Goal: Task Accomplishment & Management: Manage account settings

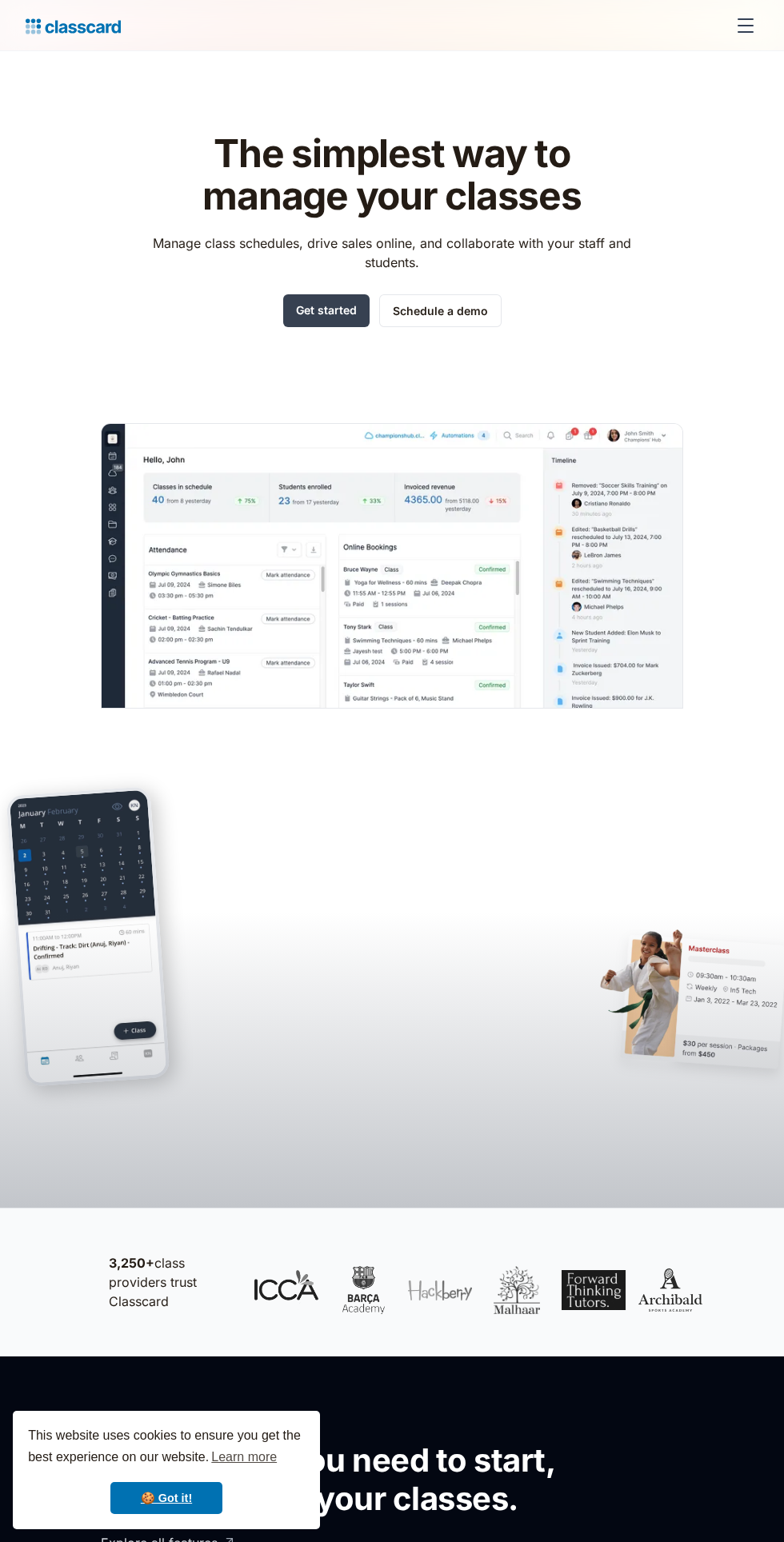
click at [746, 19] on div "menu" at bounding box center [745, 20] width 16 height 2
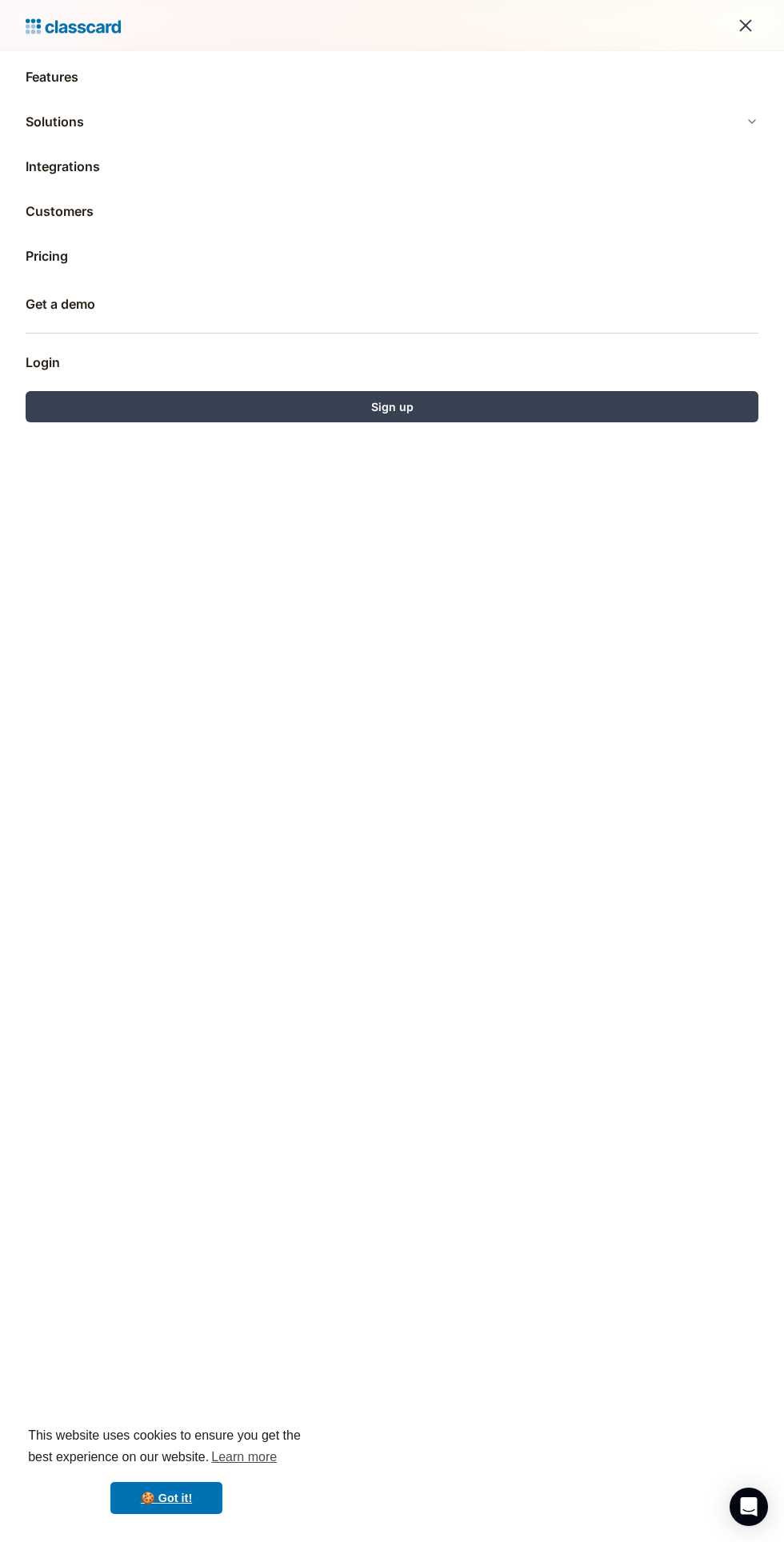
click at [107, 356] on link "Login" at bounding box center [391, 362] width 733 height 38
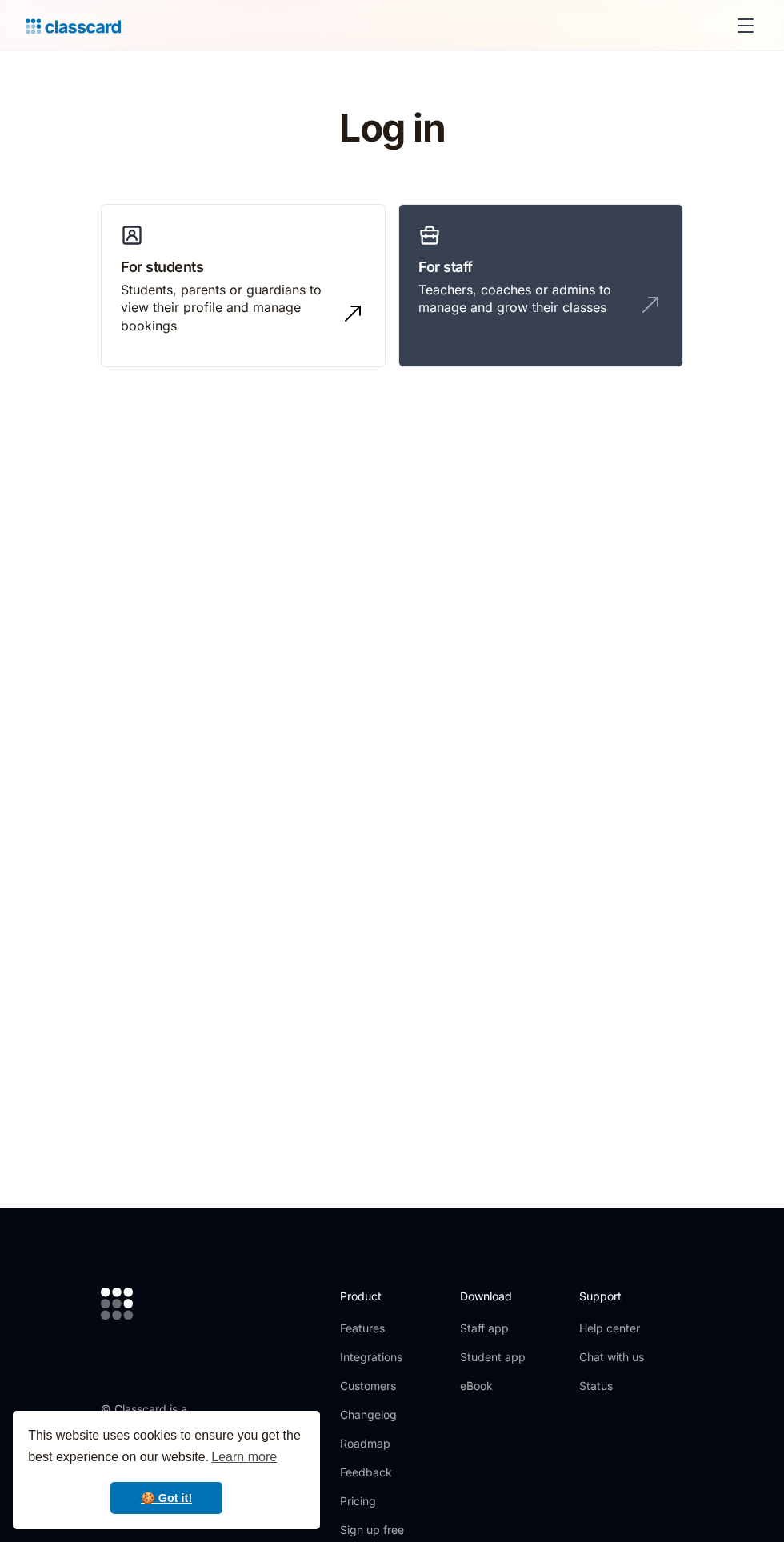
click at [549, 321] on div "Teachers, coaches or admins to manage and grow their classes" at bounding box center [540, 305] width 245 height 49
